Goal: Information Seeking & Learning: Learn about a topic

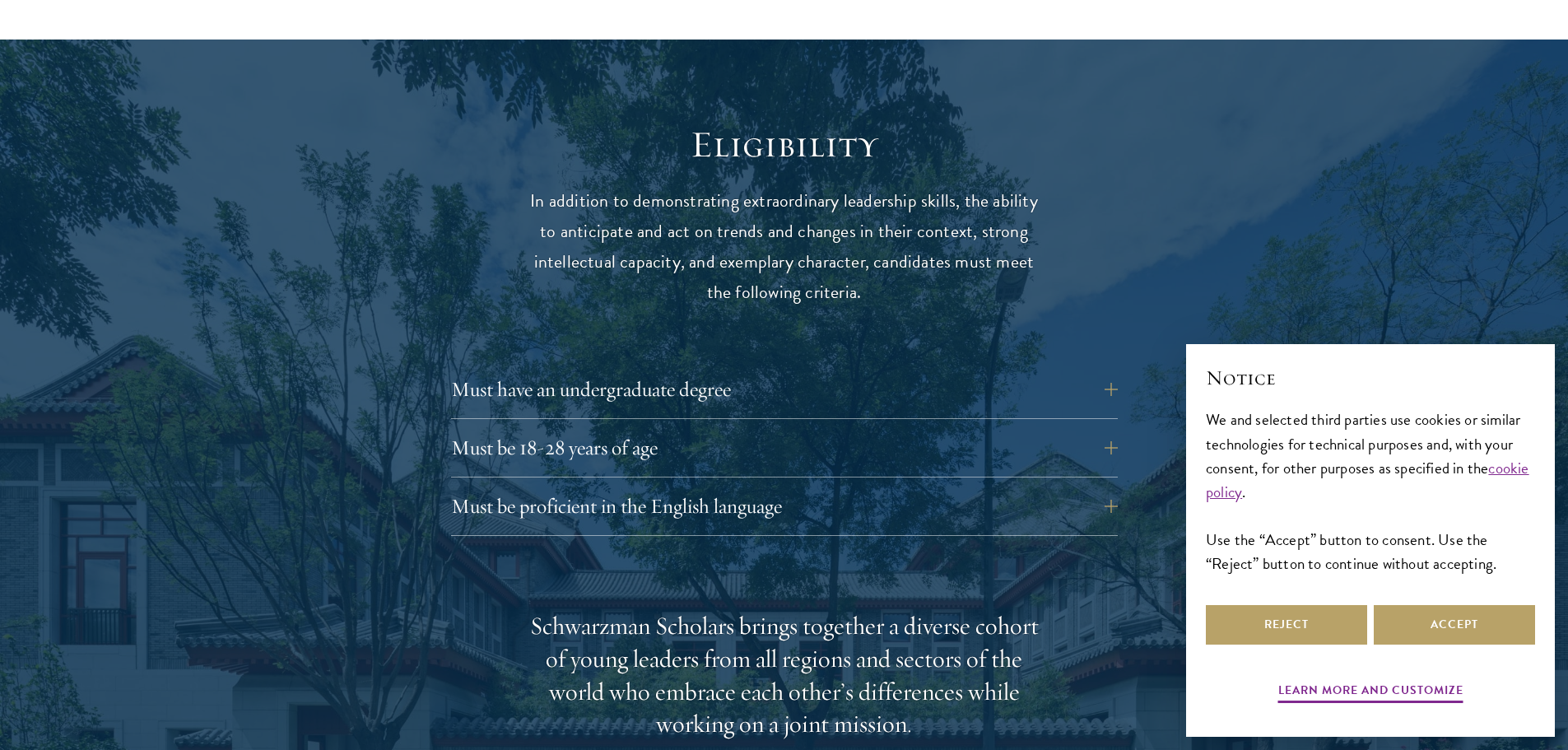
scroll to position [2291, 0]
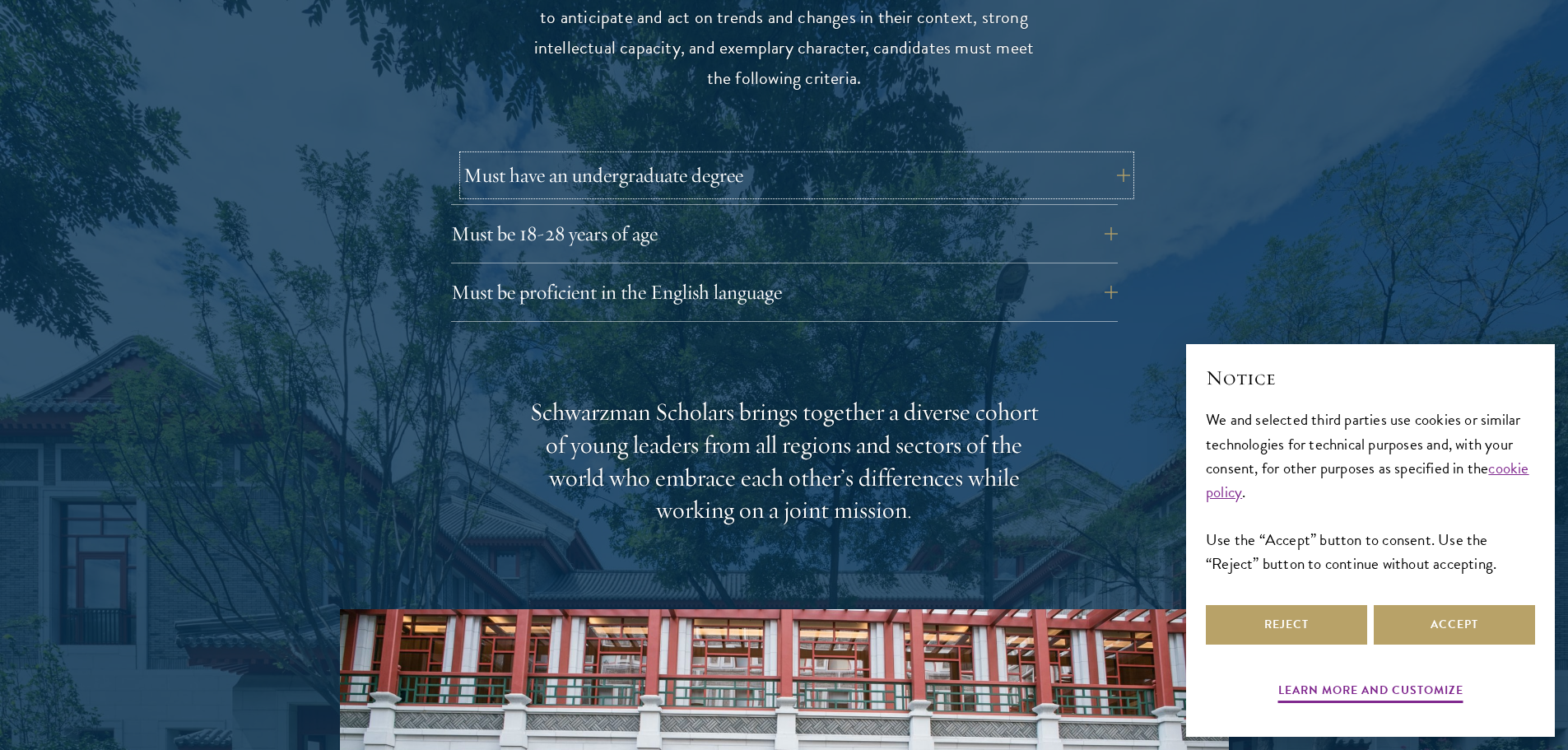
click at [1124, 155] on button "Must have an undergraduate degree" at bounding box center [796, 175] width 667 height 40
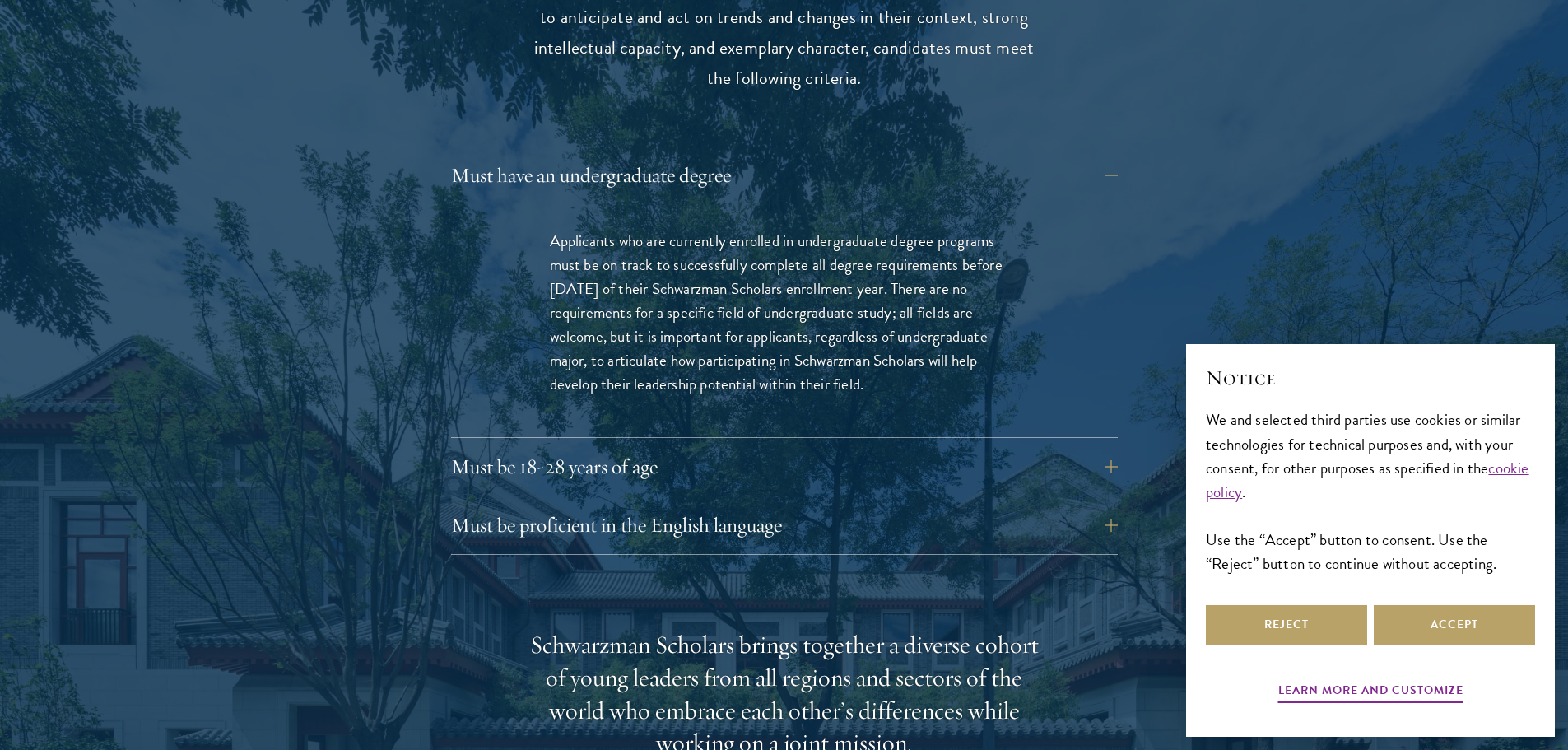
click at [1369, 118] on div at bounding box center [784, 620] width 1568 height 1589
click at [1127, 447] on button "Must be 18-28 years of age" at bounding box center [796, 467] width 667 height 40
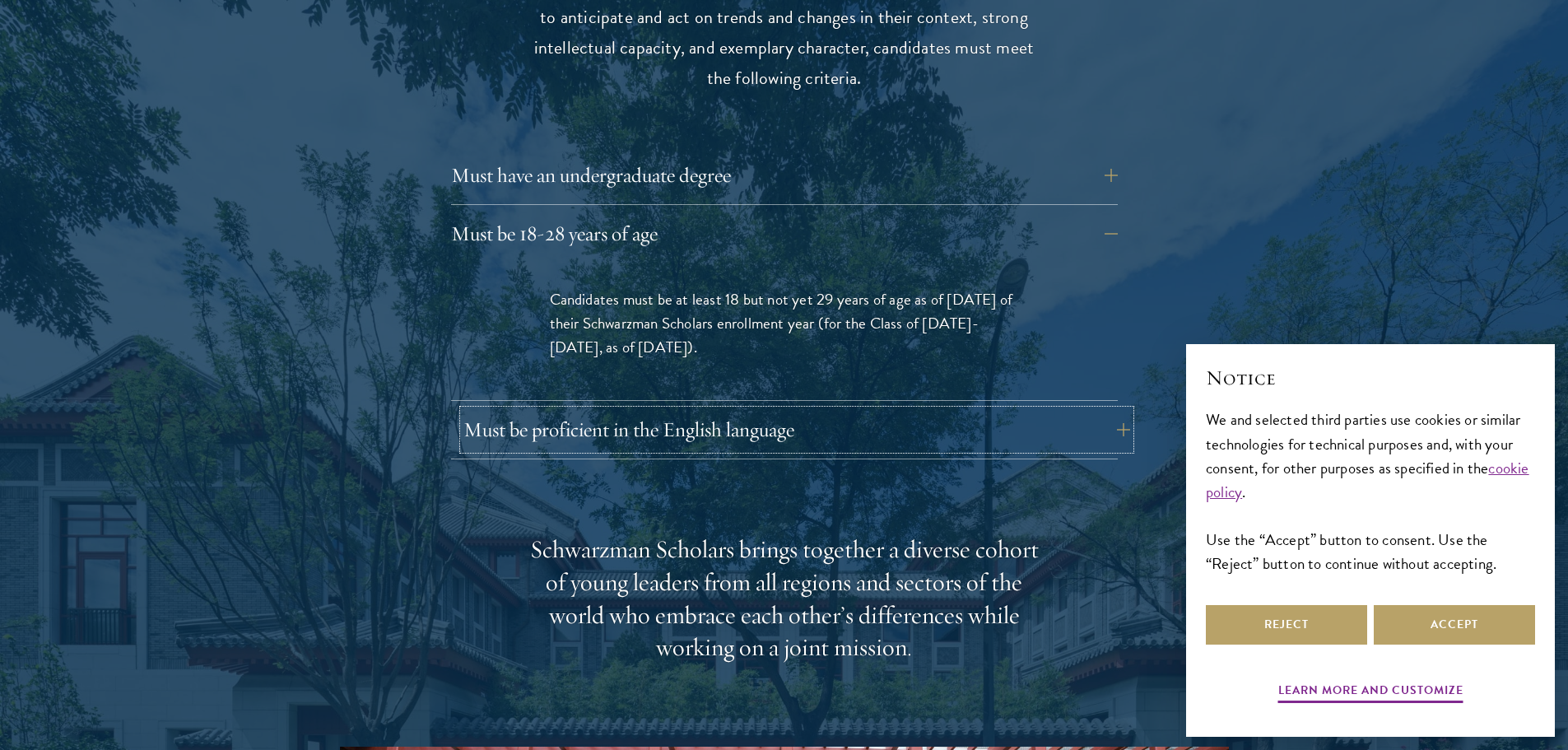
click at [1124, 410] on button "Must be proficient in the English language" at bounding box center [796, 430] width 667 height 40
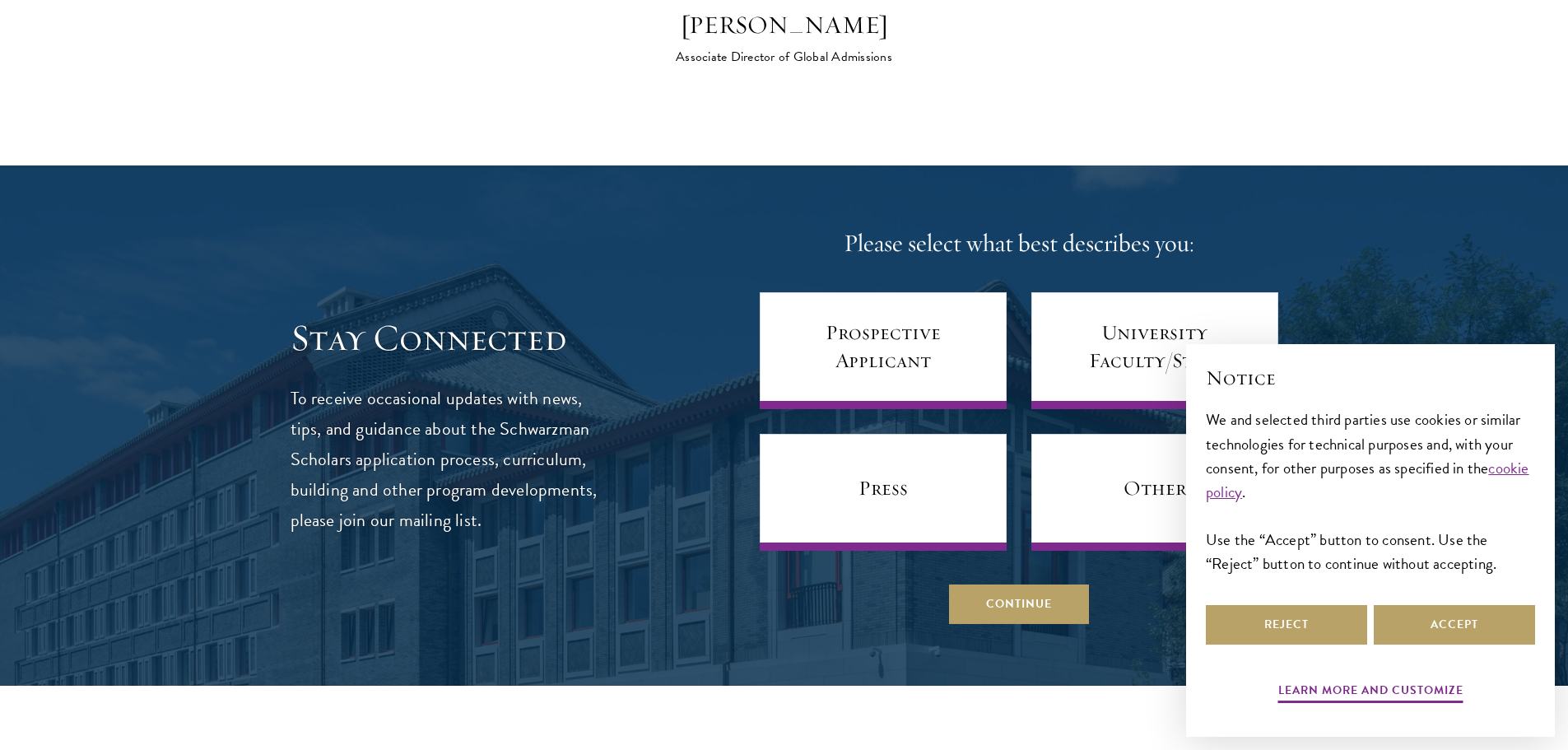
scroll to position [6871, 0]
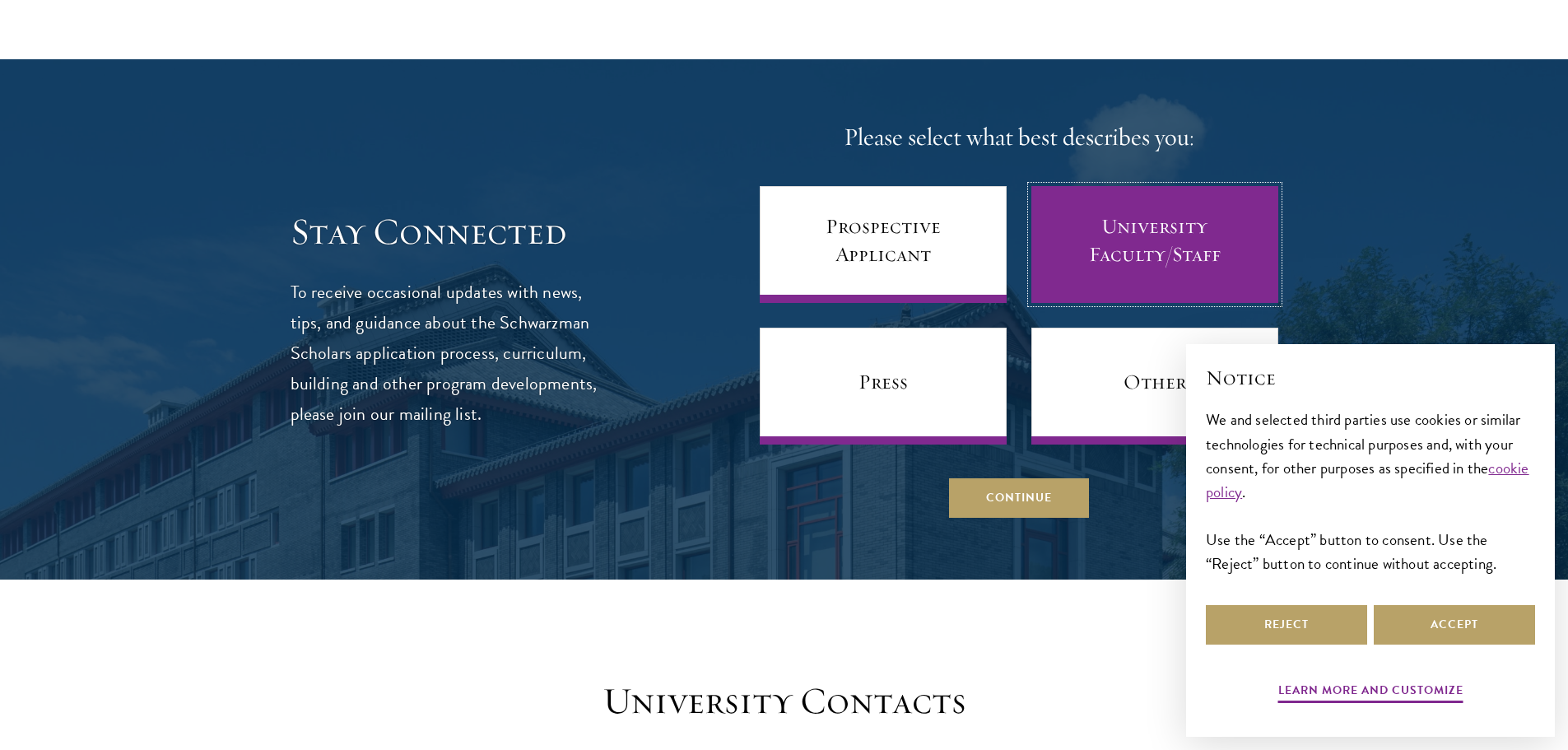
click at [1148, 193] on link "University Faculty/Staff" at bounding box center [1155, 245] width 247 height 117
click at [1158, 195] on link "University Faculty/Staff" at bounding box center [1155, 245] width 247 height 117
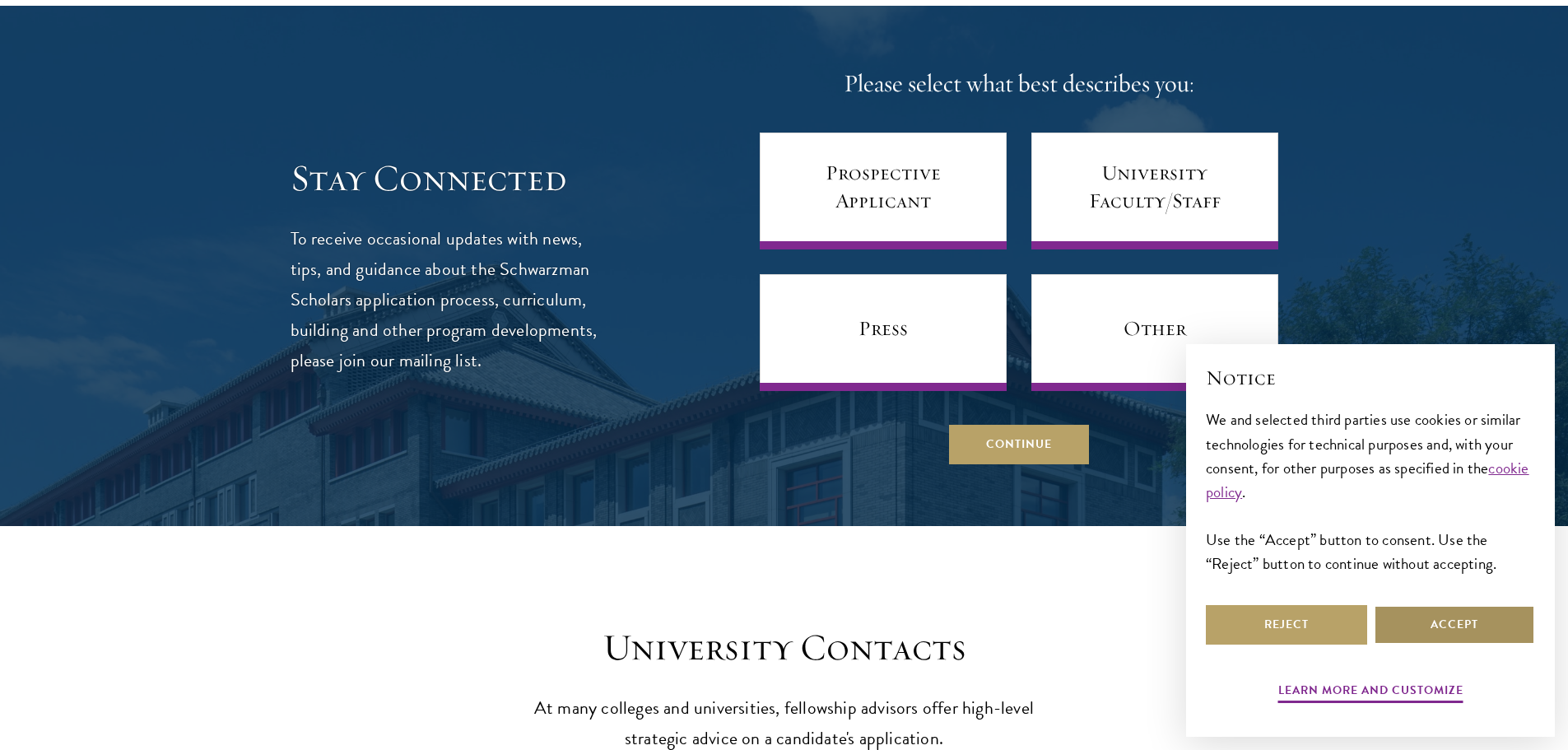
click at [1451, 622] on button "Accept" at bounding box center [1454, 625] width 162 height 40
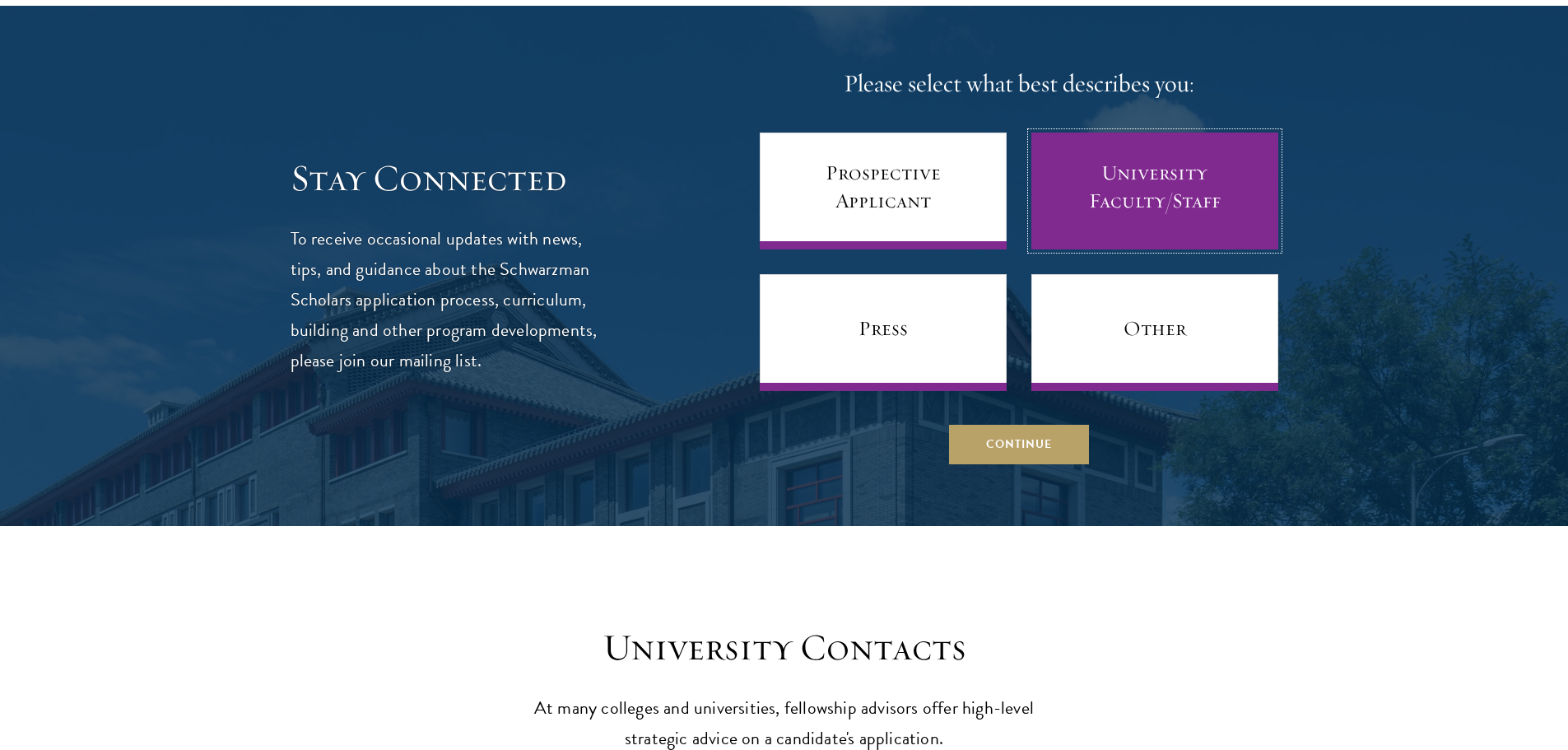
click at [1154, 150] on link "University Faculty/Staff" at bounding box center [1155, 191] width 247 height 117
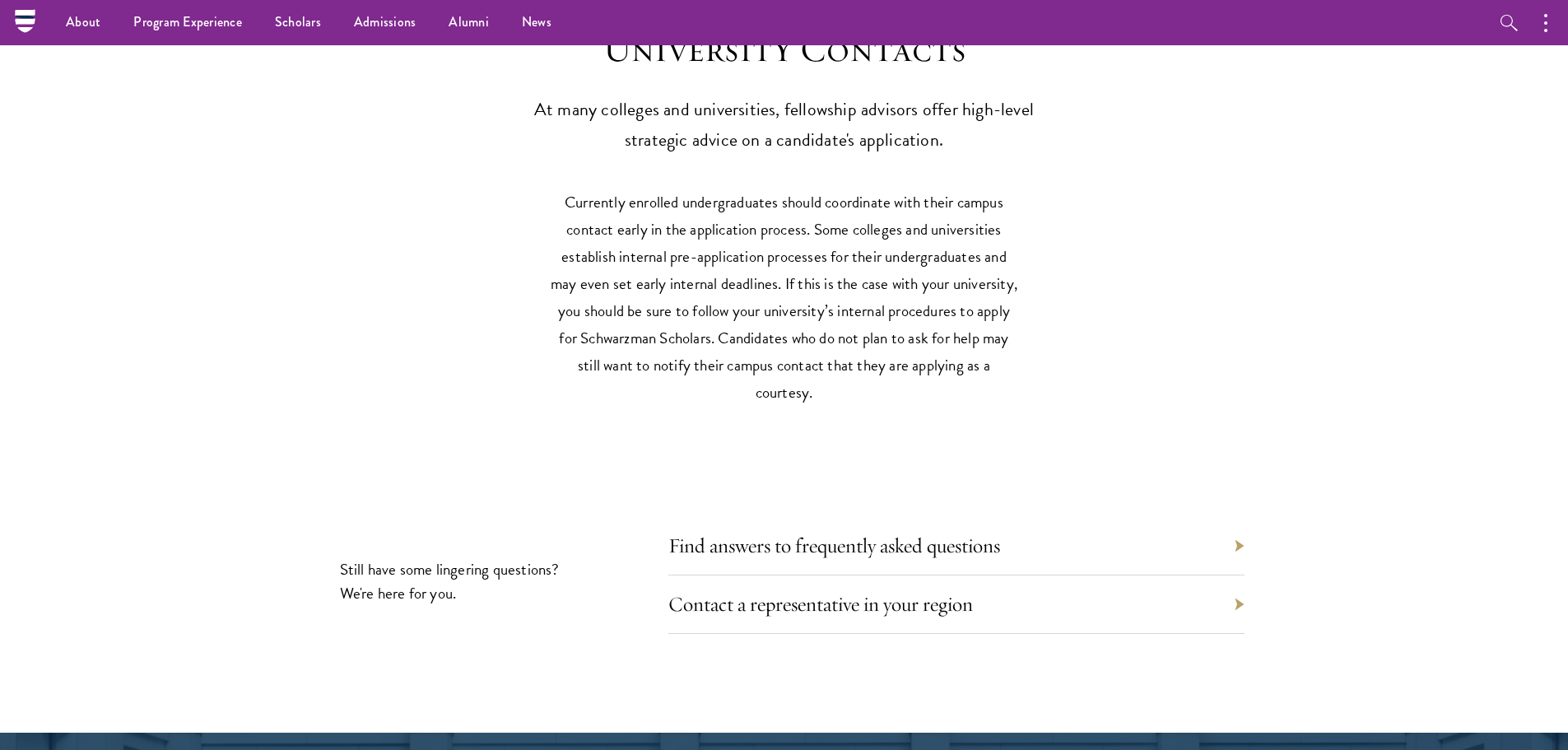
scroll to position [7513, 0]
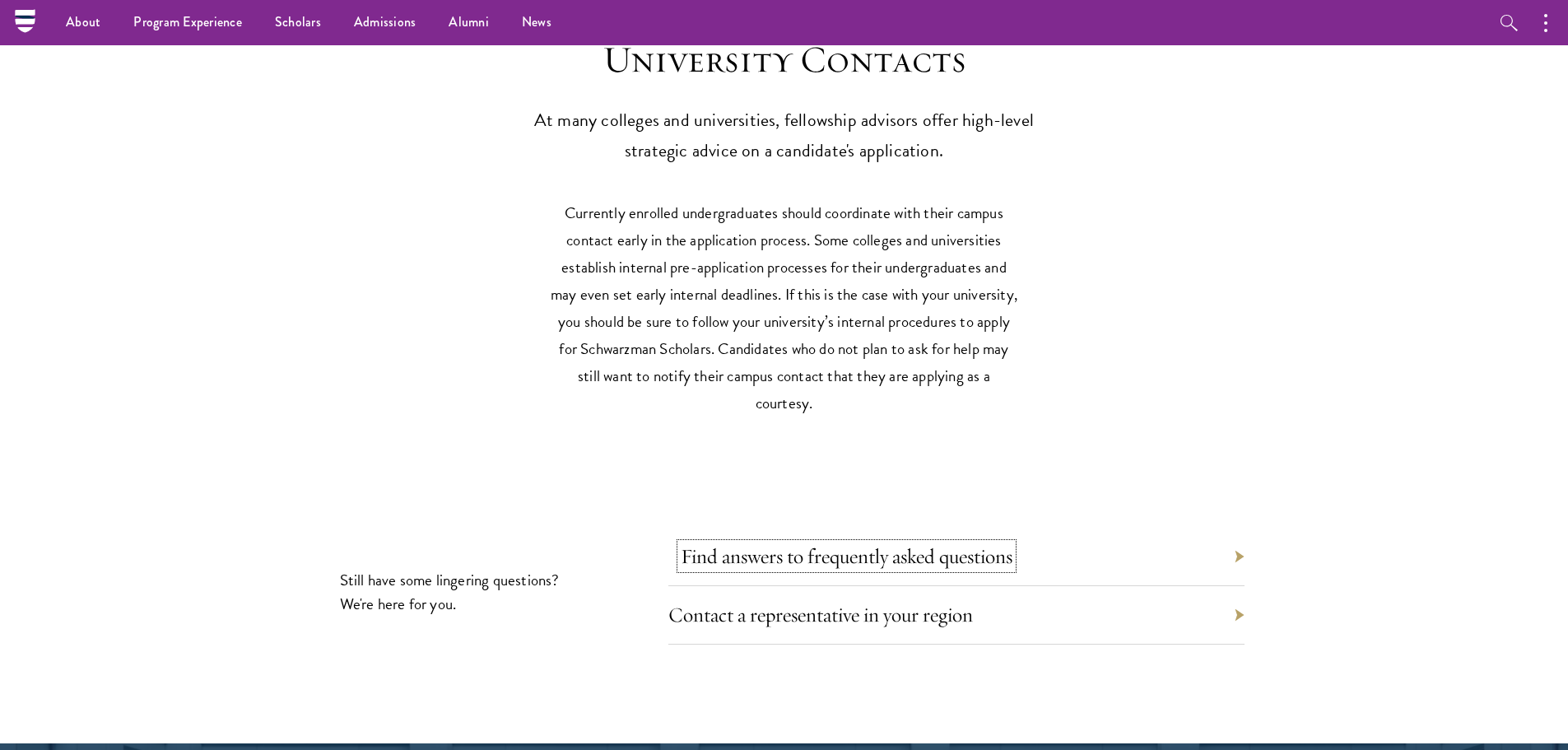
click at [950, 543] on link "Find answers to frequently asked questions" at bounding box center [847, 556] width 332 height 25
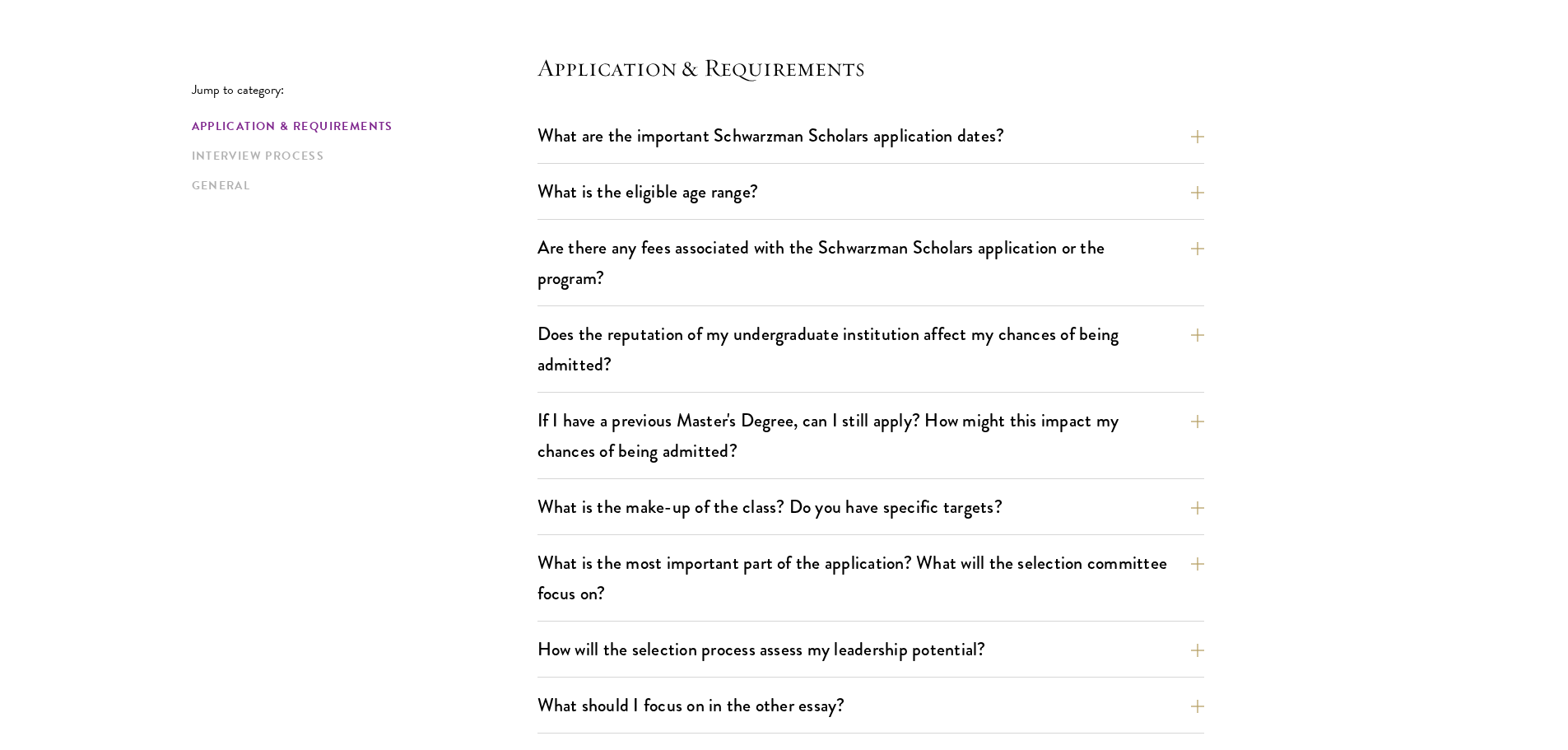
scroll to position [442, 0]
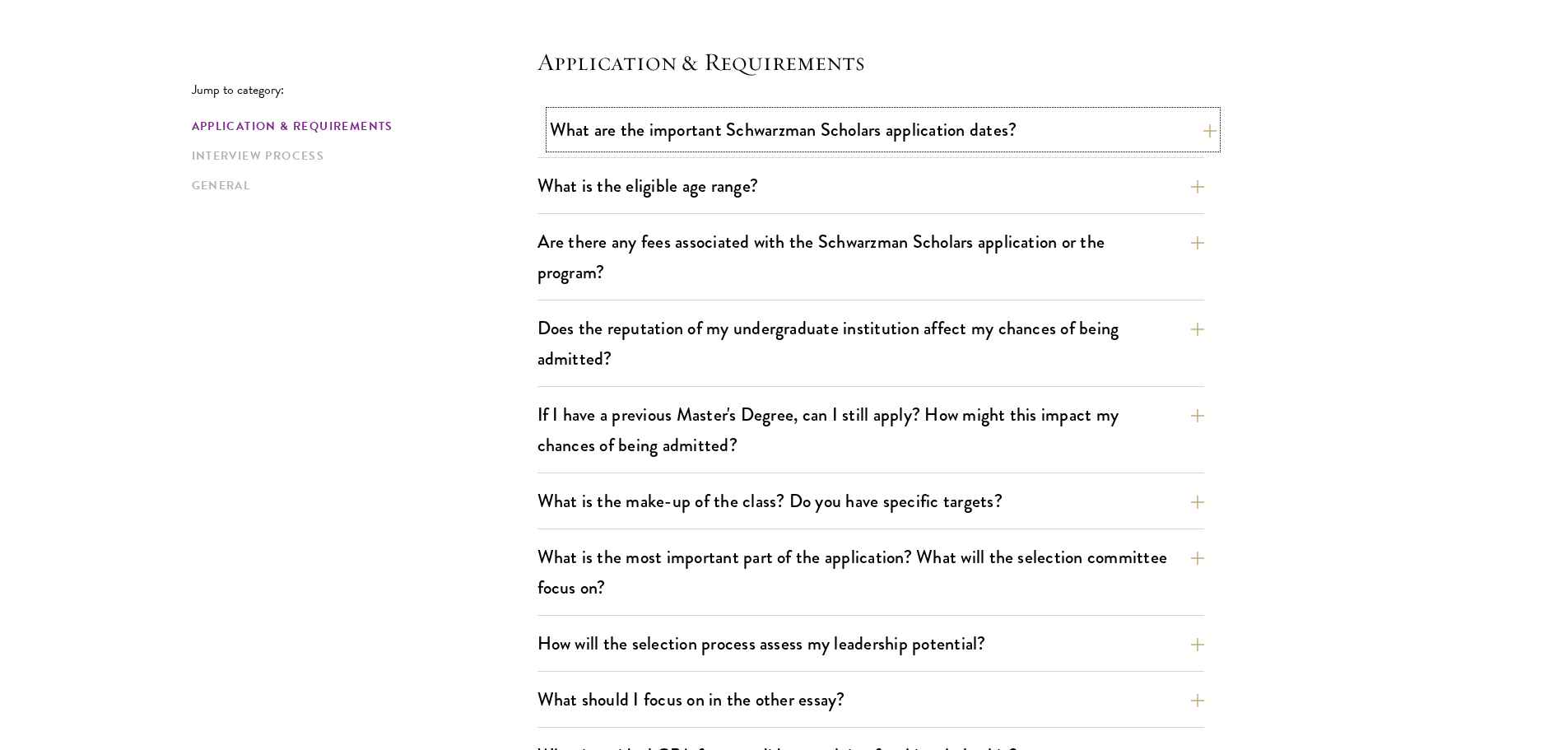
click at [1211, 130] on button "What are the important Schwarzman Scholars application dates?" at bounding box center [883, 129] width 667 height 37
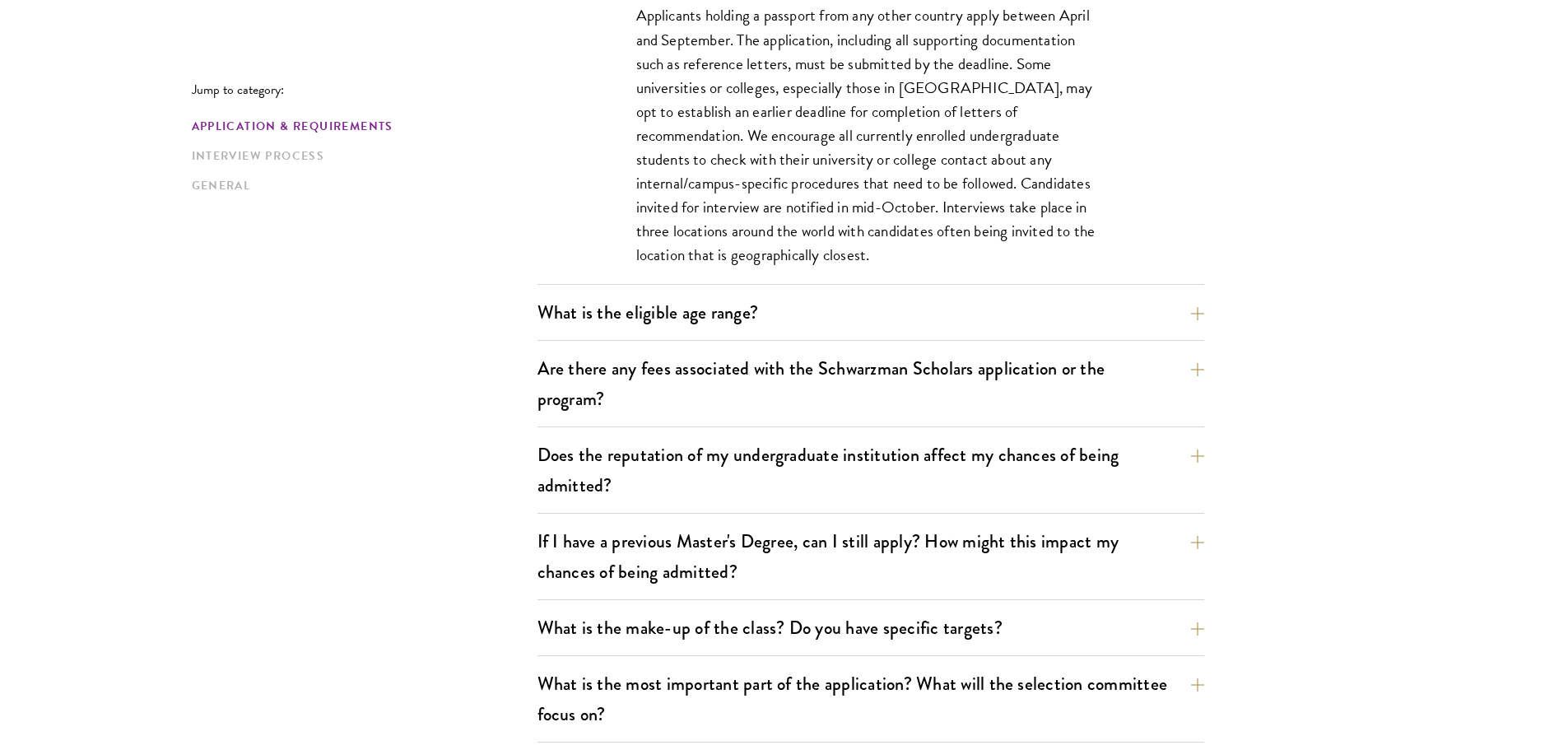
scroll to position [822, 0]
